Goal: Task Accomplishment & Management: Use online tool/utility

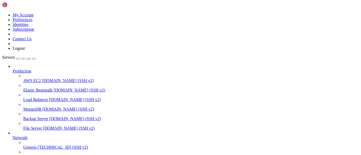
scroll to position [44, 0]
click at [38, 145] on span "[TECHNICAL_ID] (SSH v2)" at bounding box center [63, 147] width 50 height 4
click at [40, 155] on span "GUGU Server" at bounding box center [35, 157] width 24 height 4
drag, startPoint x: 40, startPoint y: 110, endPoint x: 28, endPoint y: 102, distance: 14.5
click at [13, 112] on div at bounding box center [180, 77] width 361 height 155
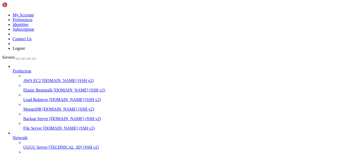
click at [25, 155] on span "Genesis" at bounding box center [29, 157] width 13 height 4
